Goal: Transaction & Acquisition: Subscribe to service/newsletter

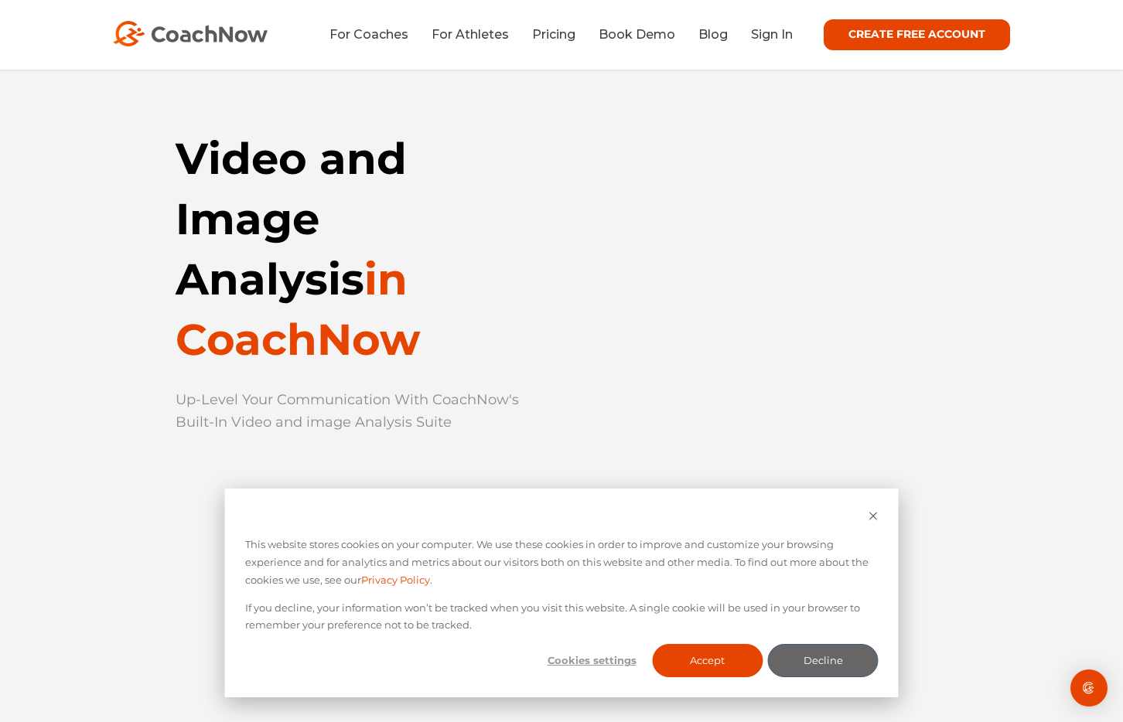
scroll to position [9, 0]
click at [871, 515] on icon "Dismiss cookie banner" at bounding box center [873, 516] width 10 height 10
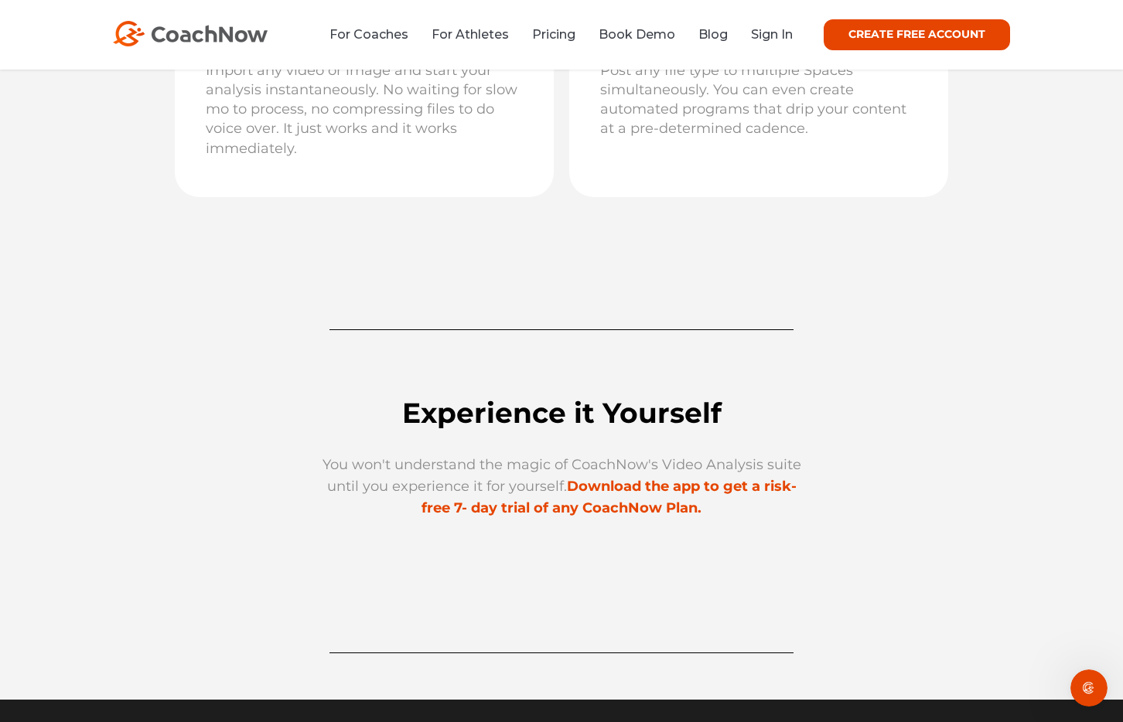
scroll to position [4363, 0]
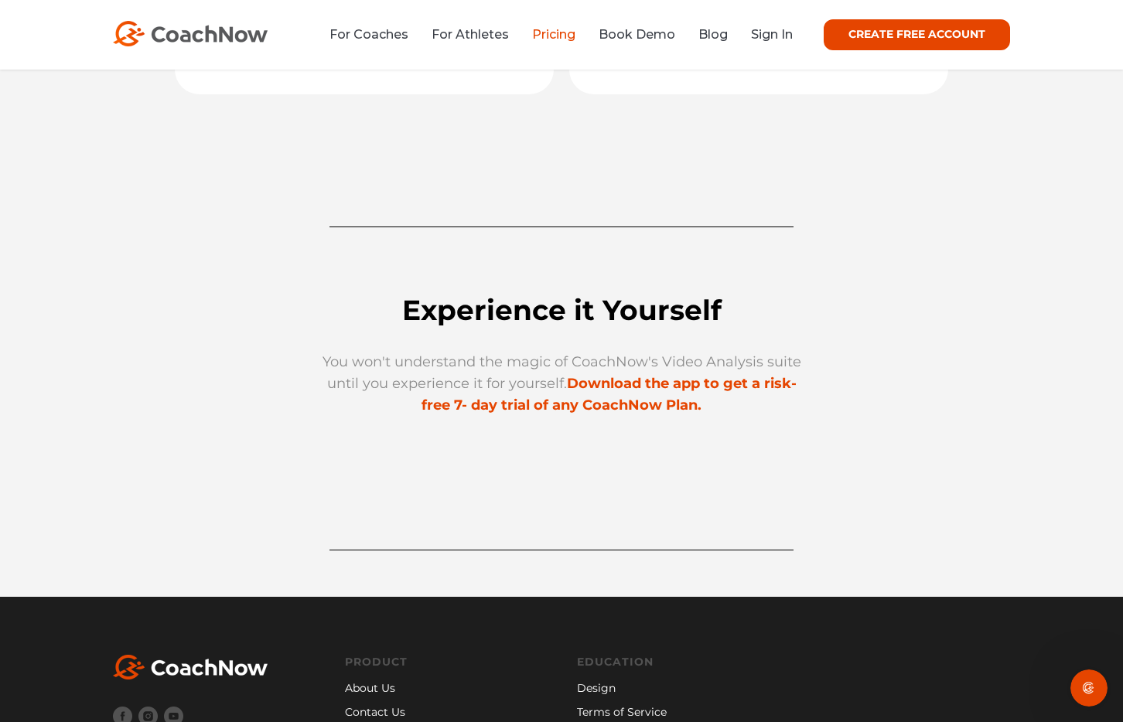
click at [542, 29] on link "Pricing" at bounding box center [553, 34] width 43 height 15
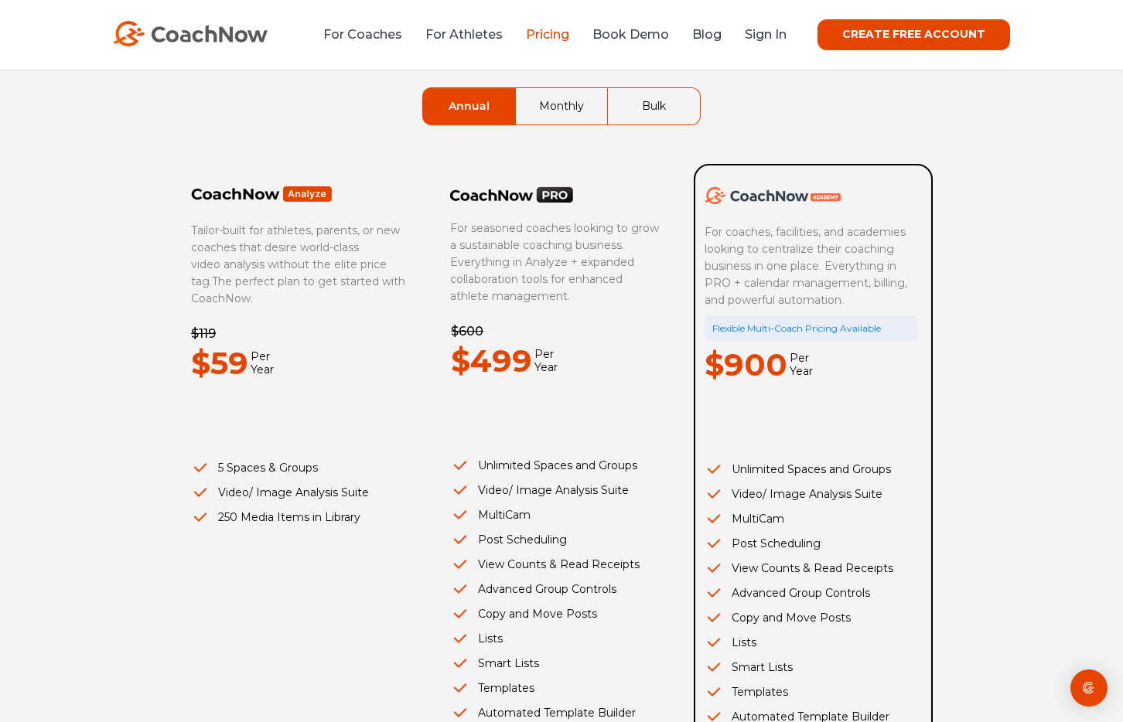
scroll to position [125, 0]
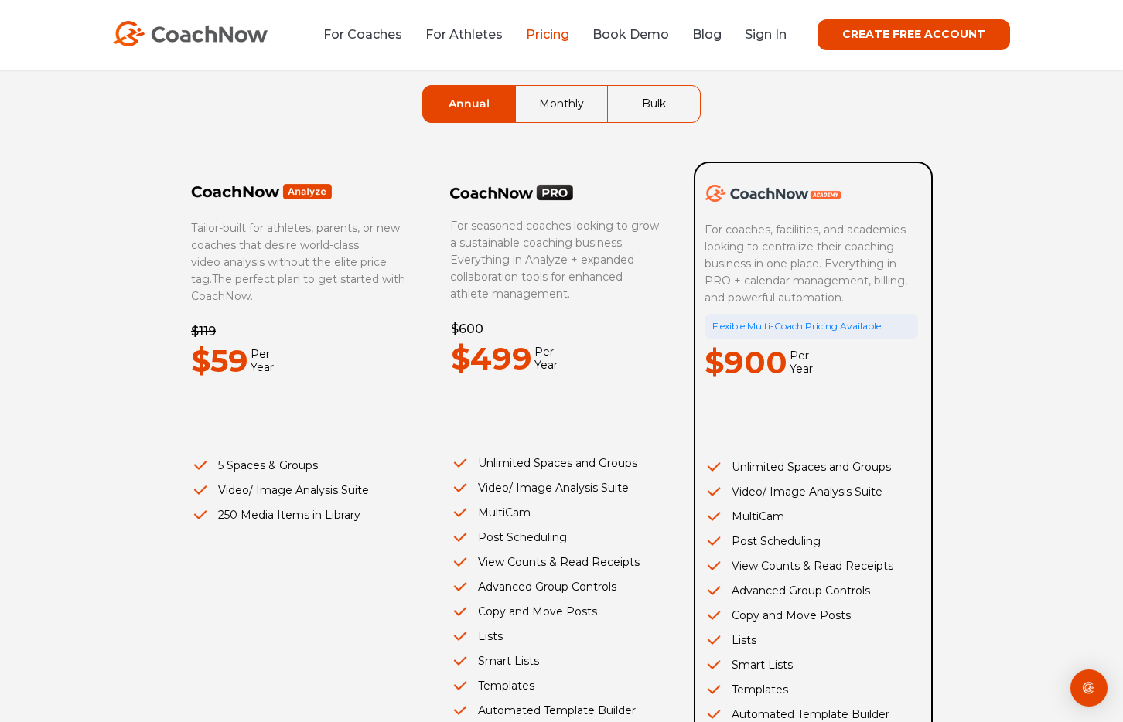
click at [576, 104] on link "Monthly" at bounding box center [561, 104] width 91 height 36
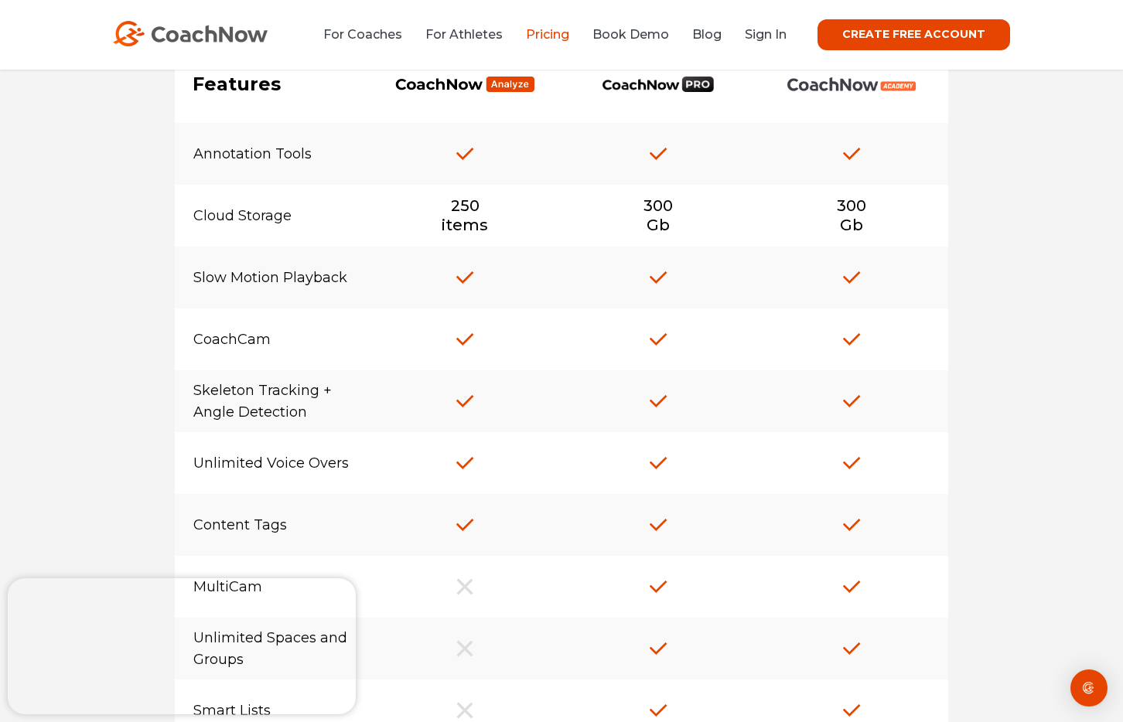
scroll to position [0, 0]
